Goal: Find specific page/section: Find specific page/section

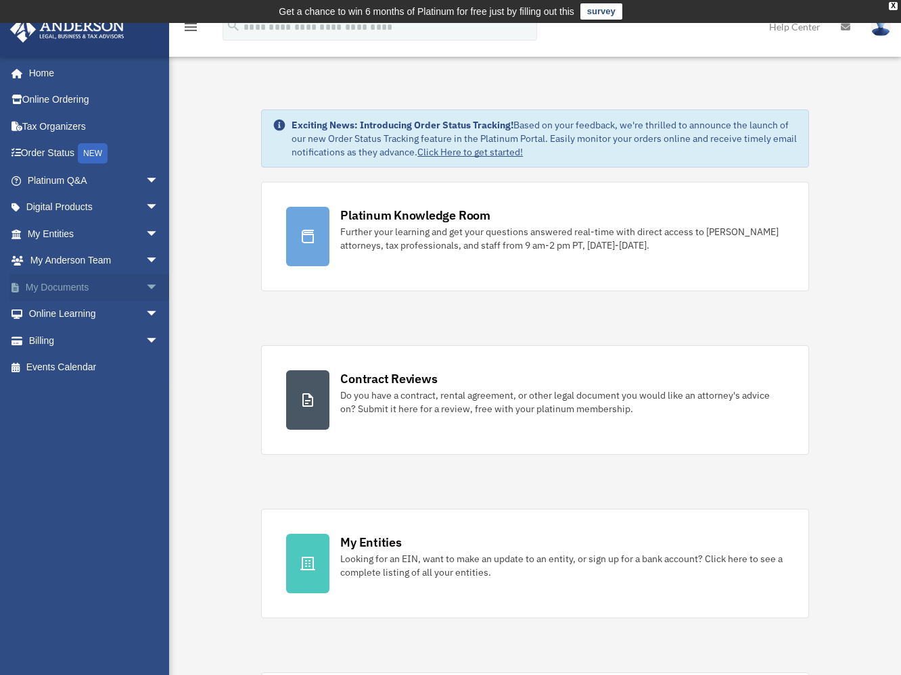
click at [64, 287] on link "My Documents arrow_drop_down" at bounding box center [94, 287] width 170 height 27
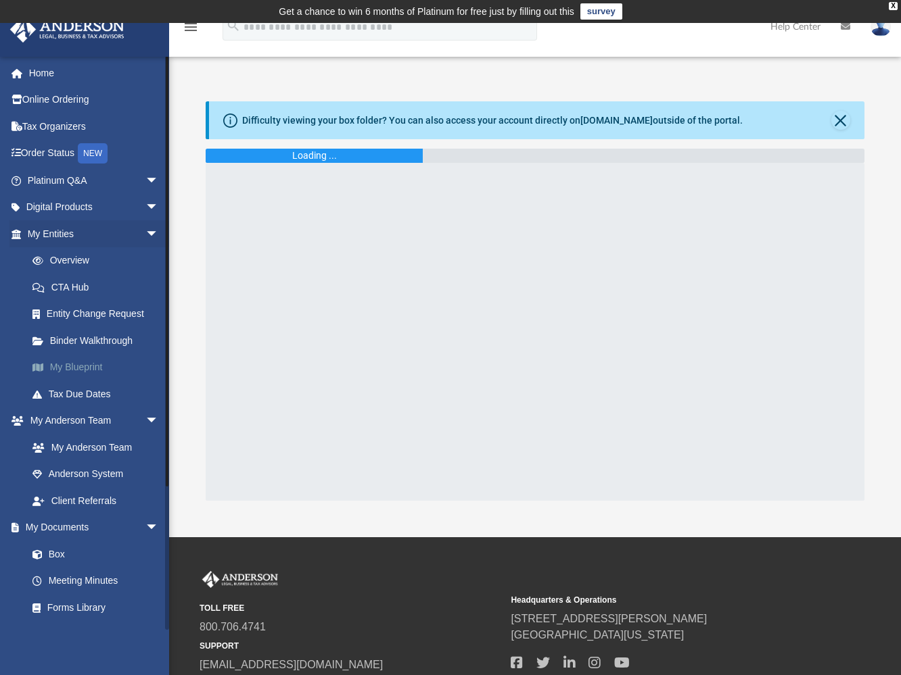
click at [93, 366] on link "My Blueprint" at bounding box center [99, 367] width 160 height 27
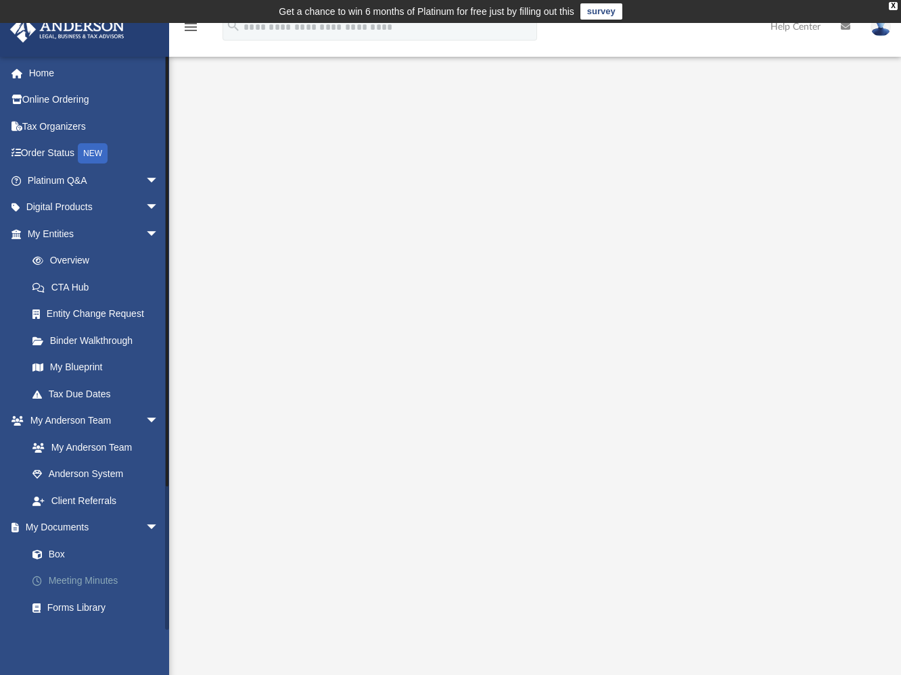
click at [96, 582] on link "Meeting Minutes" at bounding box center [99, 581] width 160 height 27
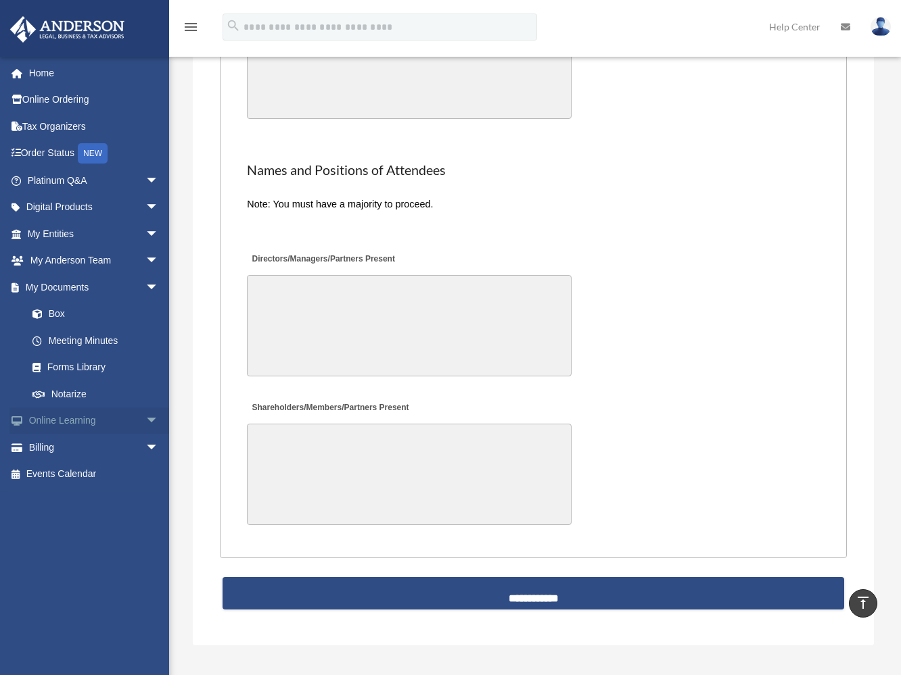
scroll to position [2711, 0]
